Goal: Task Accomplishment & Management: Complete application form

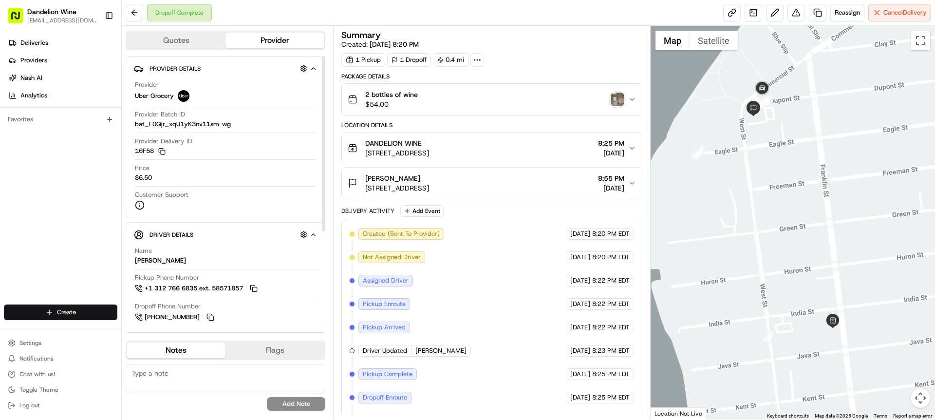
click at [79, 315] on html "Dandelion Wine [EMAIL_ADDRESS][DOMAIN_NAME] Toggle Sidebar Deliveries Providers…" at bounding box center [467, 210] width 935 height 420
click at [164, 329] on link "Delivery" at bounding box center [176, 330] width 109 height 18
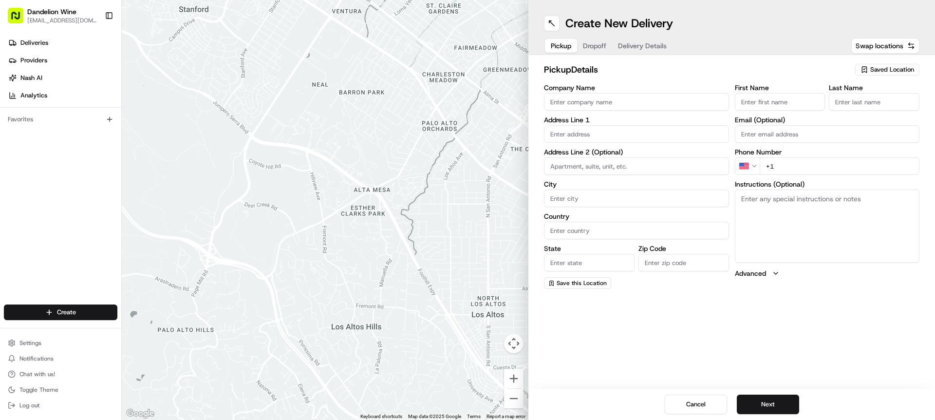
click at [917, 72] on div "Saved Location" at bounding box center [887, 70] width 64 height 12
click at [870, 104] on span "DANDELION WINE" at bounding box center [870, 106] width 120 height 9
type input "DANDELION WINE"
type input "[STREET_ADDRESS]"
type input "[GEOGRAPHIC_DATA]"
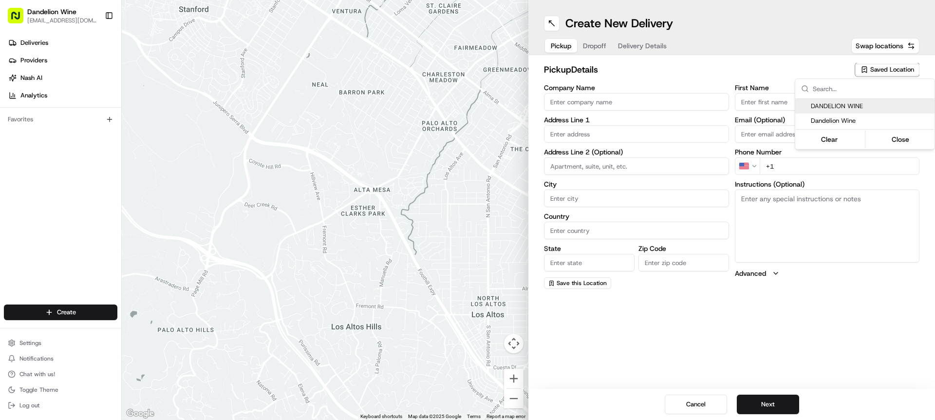
type input "US"
type input "NY"
type input "11222"
type input "[EMAIL_ADDRESS][DOMAIN_NAME]"
type input "[PHONE_NUMBER]"
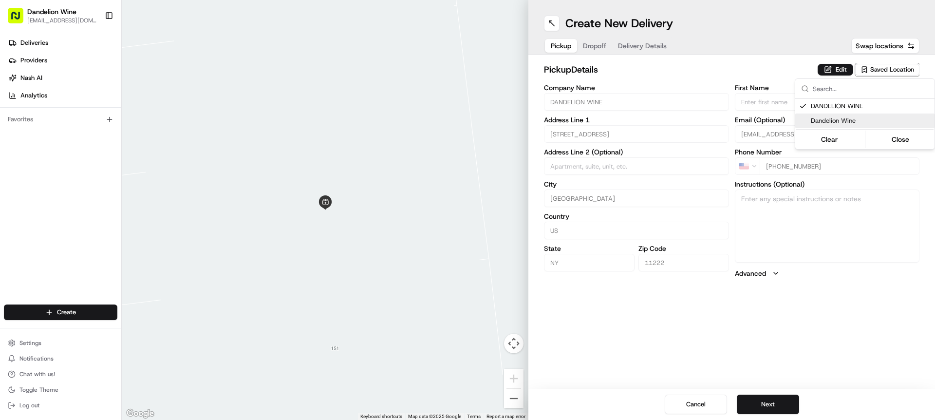
click at [903, 268] on html "Dandelion Wine [EMAIL_ADDRESS][DOMAIN_NAME] Toggle Sidebar Deliveries Providers…" at bounding box center [467, 210] width 935 height 420
click at [792, 404] on button "Next" at bounding box center [767, 403] width 62 height 19
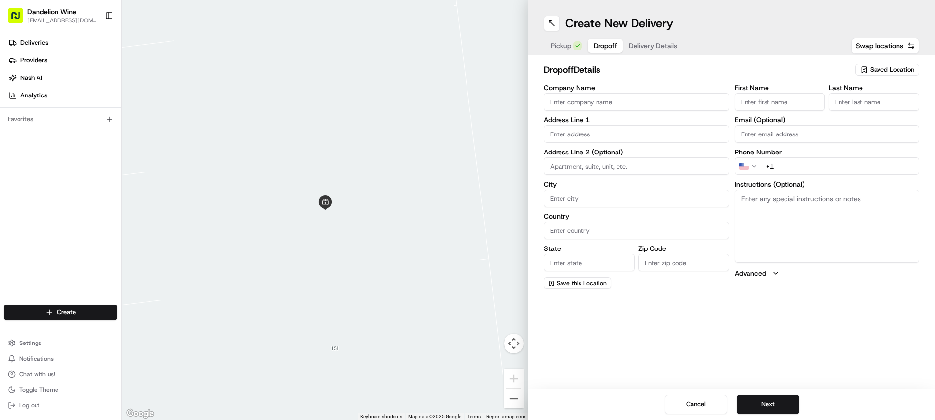
click at [749, 97] on input "First Name" at bounding box center [780, 102] width 91 height 18
type input "[PERSON_NAME]"
click at [832, 98] on input "Last Name" at bounding box center [873, 102] width 91 height 18
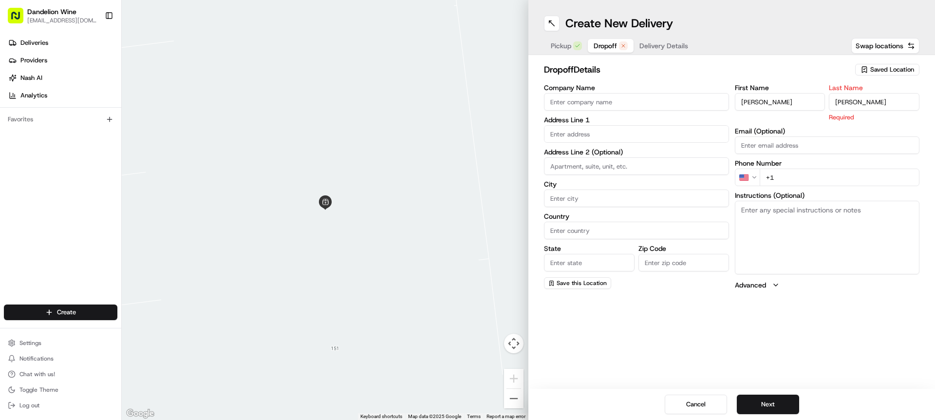
type input "[PERSON_NAME]"
click at [608, 134] on input "text" at bounding box center [636, 134] width 185 height 18
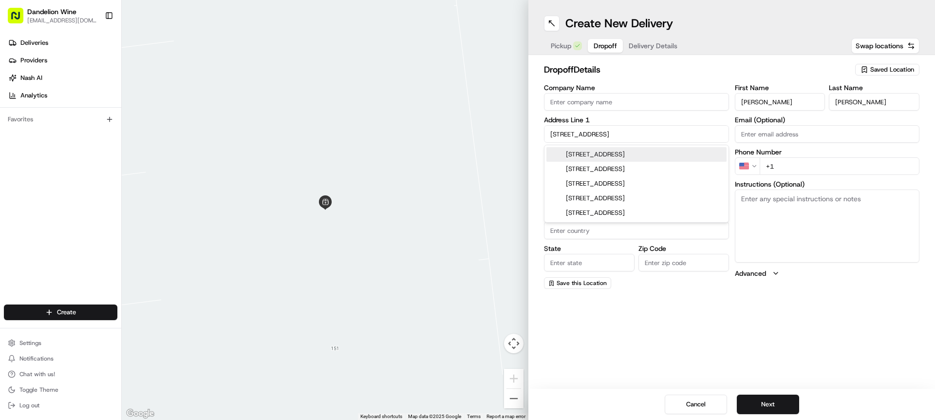
click at [636, 150] on div "[STREET_ADDRESS]" at bounding box center [636, 154] width 180 height 15
type input "[STREET_ADDRESS]"
type input "[GEOGRAPHIC_DATA]"
type input "NY"
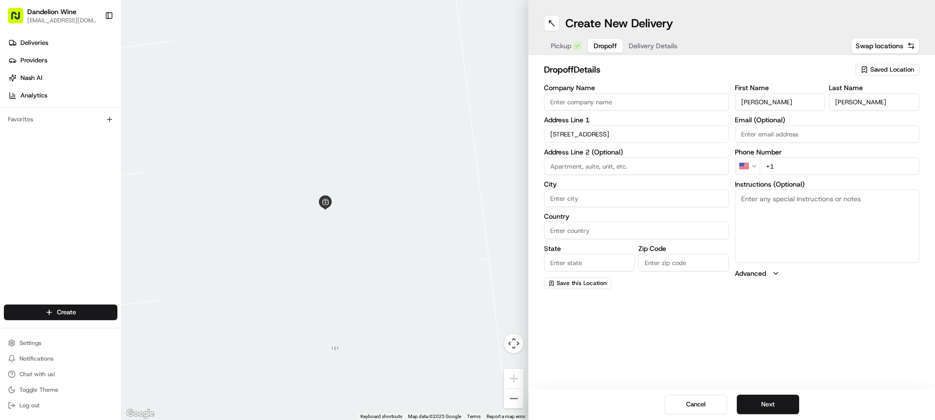
type input "11222"
type input "[STREET_ADDRESS]"
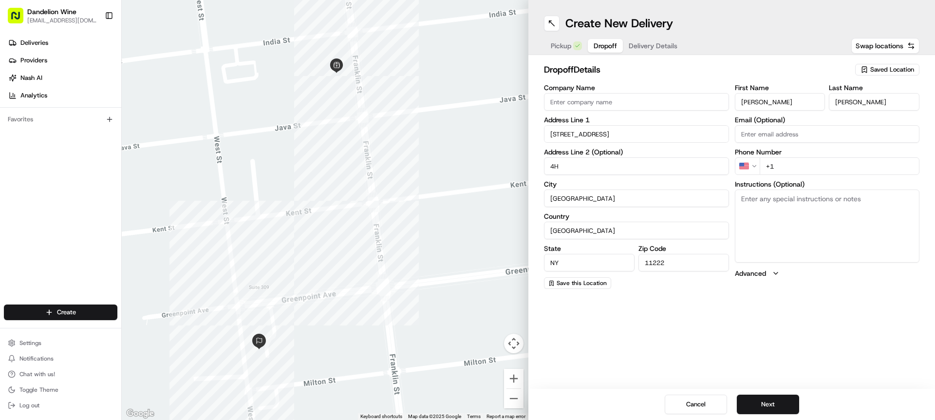
type input "4H"
click at [791, 226] on textarea "Instructions (Optional)" at bounding box center [827, 225] width 185 height 73
click at [784, 160] on input "+1" at bounding box center [839, 166] width 160 height 18
click at [786, 167] on input "+1" at bounding box center [839, 166] width 160 height 18
paste input "[PHONE_NUMBER]"
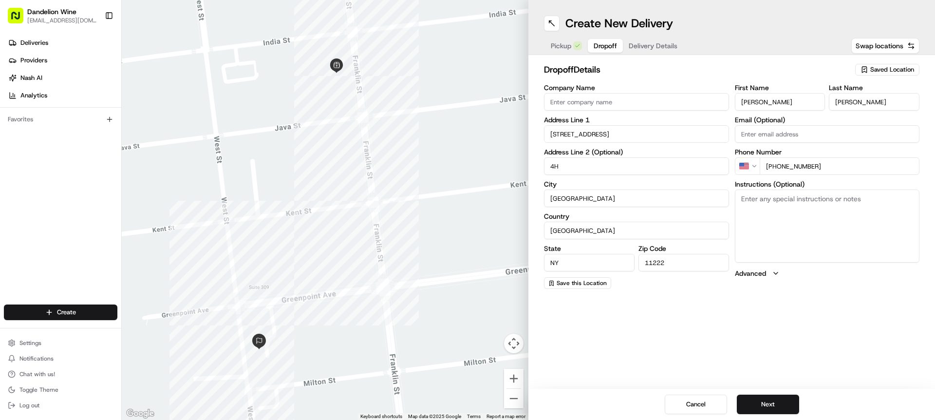
type input "[PHONE_NUMBER]"
click at [824, 298] on div "Create New Delivery Pickup Dropoff Delivery Details Swap locations dropoff Deta…" at bounding box center [731, 210] width 406 height 420
click at [778, 306] on div "Create New Delivery Pickup Dropoff Delivery Details Swap locations dropoff Deta…" at bounding box center [731, 210] width 406 height 420
click at [764, 403] on button "Next" at bounding box center [767, 403] width 62 height 19
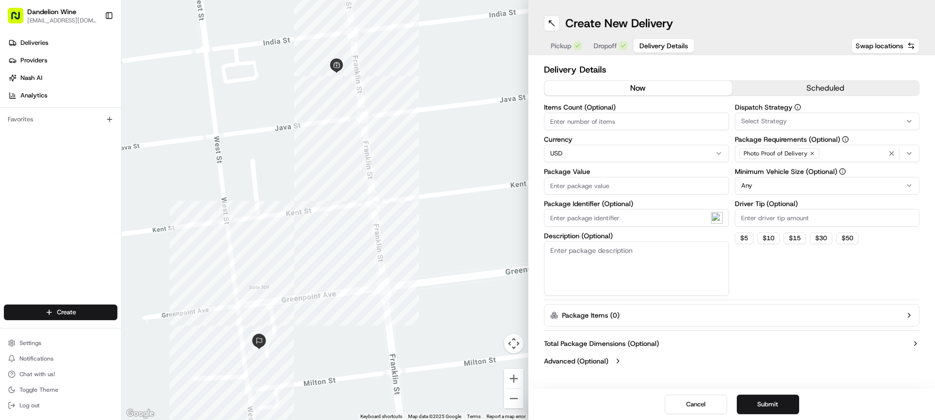
click at [629, 121] on input "Items Count (Optional)" at bounding box center [636, 121] width 185 height 18
type input "1"
click at [619, 198] on div "Items Count (Optional) 1 Currency USD Package Value Package Identifier (Optiona…" at bounding box center [636, 200] width 185 height 192
click at [617, 190] on input "Package Value" at bounding box center [636, 186] width 185 height 18
type input "250"
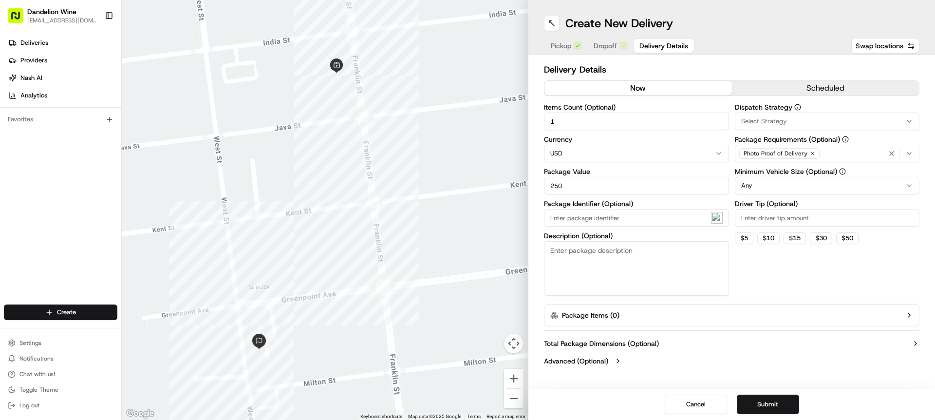
click at [611, 264] on textarea "Description (Optional)" at bounding box center [636, 268] width 185 height 55
type textarea "1 Bottle of Wine"
click at [772, 288] on div "Dispatch Strategy Select Strategy Package Requirements (Optional) Photo Proof o…" at bounding box center [827, 200] width 185 height 192
click at [785, 408] on button "Submit" at bounding box center [767, 403] width 62 height 19
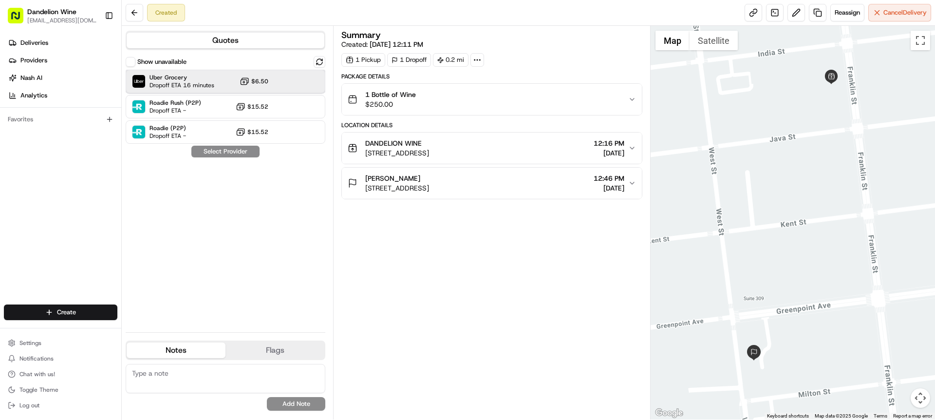
click at [202, 70] on div "Uber Grocery Dropoff ETA 16 minutes $6.50" at bounding box center [226, 81] width 200 height 23
click at [252, 153] on button "Assign Provider" at bounding box center [225, 152] width 69 height 12
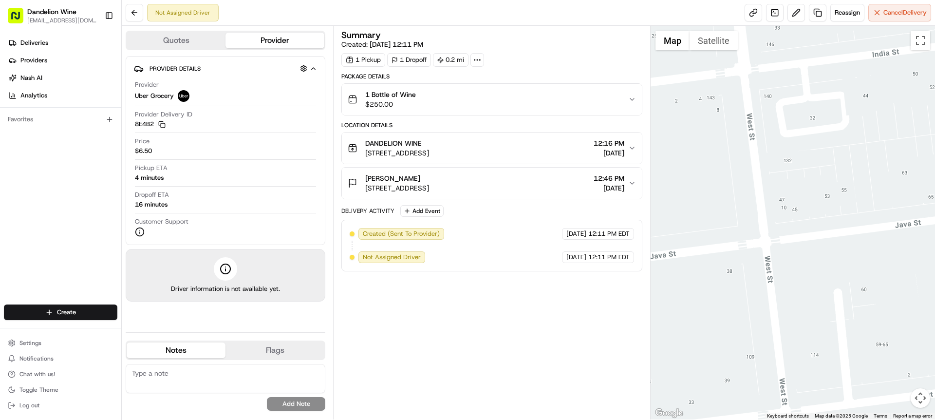
click at [466, 314] on div "Summary Created: [DATE] 12:11 PM 1 Pickup 1 Dropoff 0.2 mi Package Details 1 Bo…" at bounding box center [491, 223] width 300 height 384
